Goal: Find specific page/section: Find specific page/section

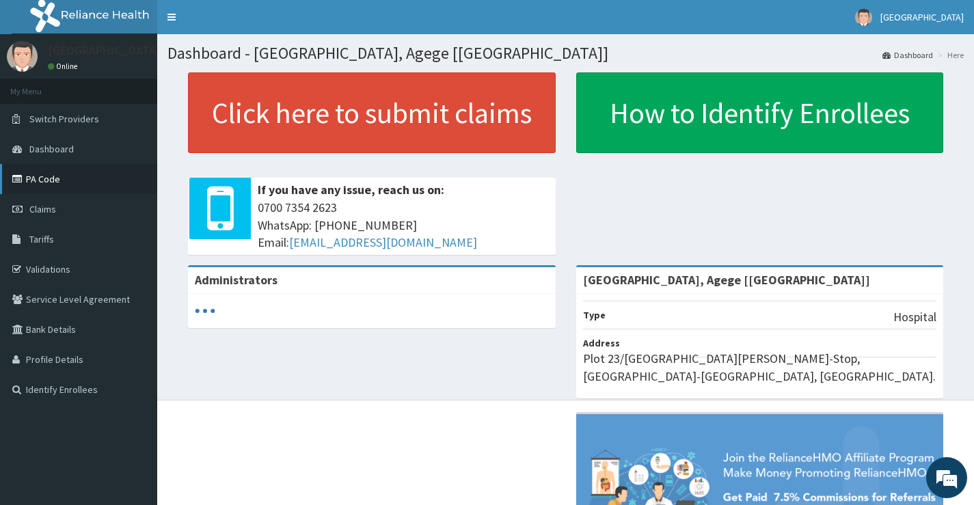
click at [49, 176] on link "PA Code" at bounding box center [78, 179] width 157 height 30
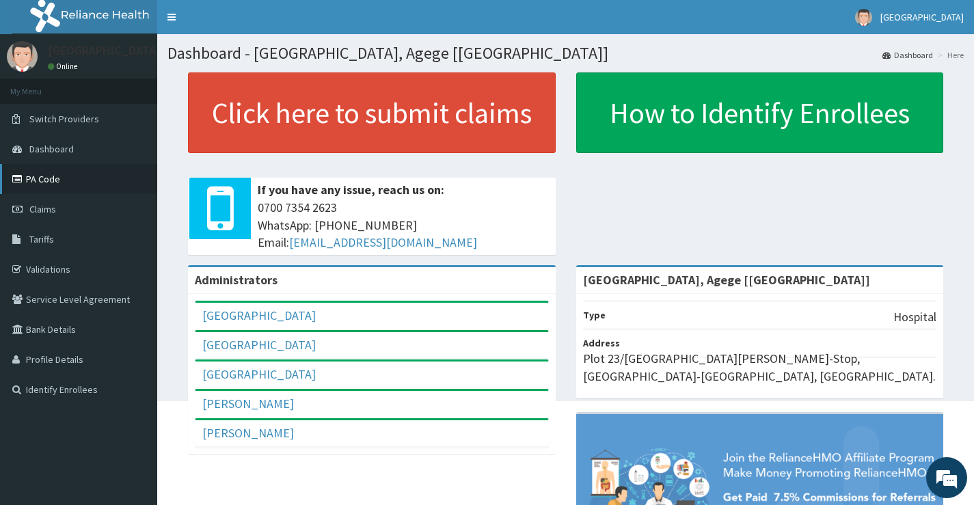
click at [43, 181] on link "PA Code" at bounding box center [78, 179] width 157 height 30
